Goal: Task Accomplishment & Management: Manage account settings

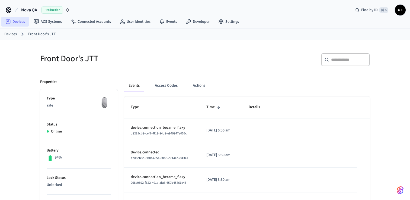
click at [22, 21] on link "Devices" at bounding box center [15, 22] width 28 height 10
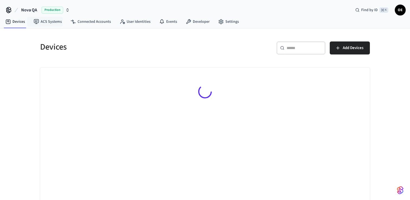
click at [46, 11] on span "Production" at bounding box center [52, 10] width 22 height 7
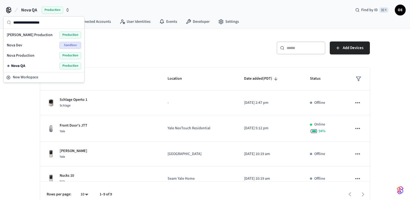
click at [40, 70] on div "Nova QA Production" at bounding box center [44, 66] width 79 height 10
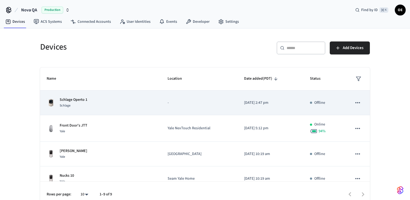
click at [78, 110] on td "Schlage Operto 1 Schlage" at bounding box center [100, 103] width 121 height 25
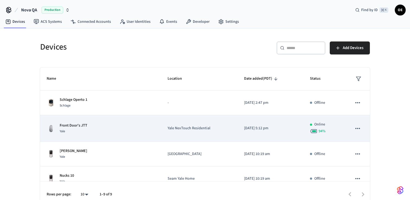
click at [78, 119] on td "Front Door's JTT Yale" at bounding box center [100, 128] width 121 height 27
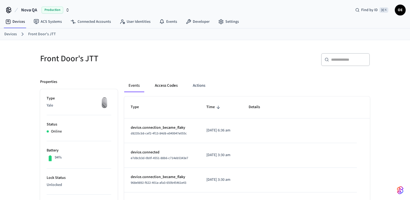
click at [165, 83] on button "Access Codes" at bounding box center [165, 85] width 31 height 13
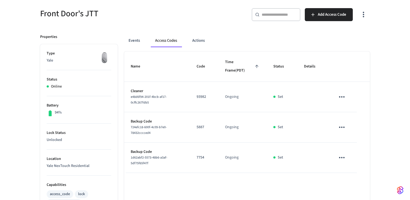
scroll to position [44, 0]
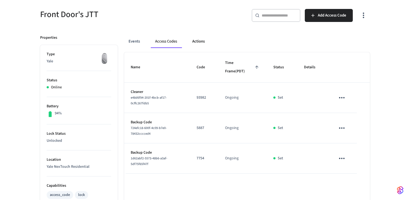
click at [196, 41] on button "Actions" at bounding box center [198, 41] width 21 height 13
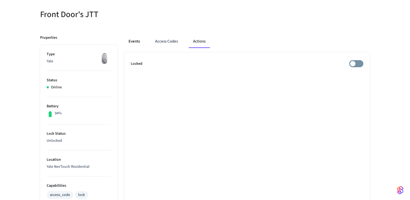
click at [143, 41] on button "Events" at bounding box center [134, 41] width 20 height 13
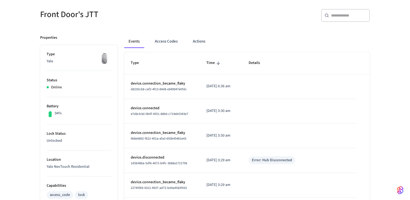
drag, startPoint x: 159, startPoint y: 41, endPoint x: 136, endPoint y: 46, distance: 24.1
click at [136, 46] on div "Events Access Codes Actions" at bounding box center [247, 41] width 246 height 13
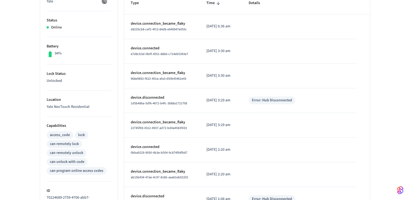
scroll to position [0, 0]
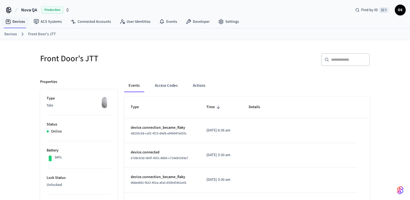
click at [9, 30] on div "Devices Front Door's JTT" at bounding box center [205, 34] width 410 height 12
click at [9, 31] on link "Devices" at bounding box center [10, 34] width 12 height 6
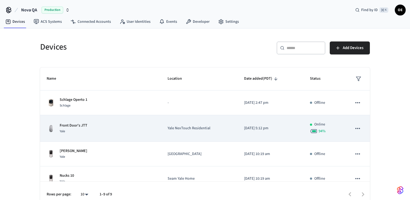
click at [66, 127] on p "Front Door's JTT" at bounding box center [74, 126] width 28 height 6
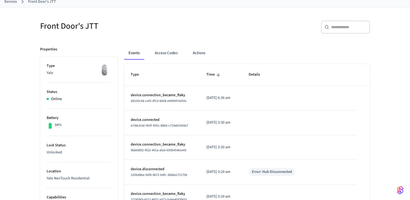
scroll to position [60, 0]
